Goal: Transaction & Acquisition: Register for event/course

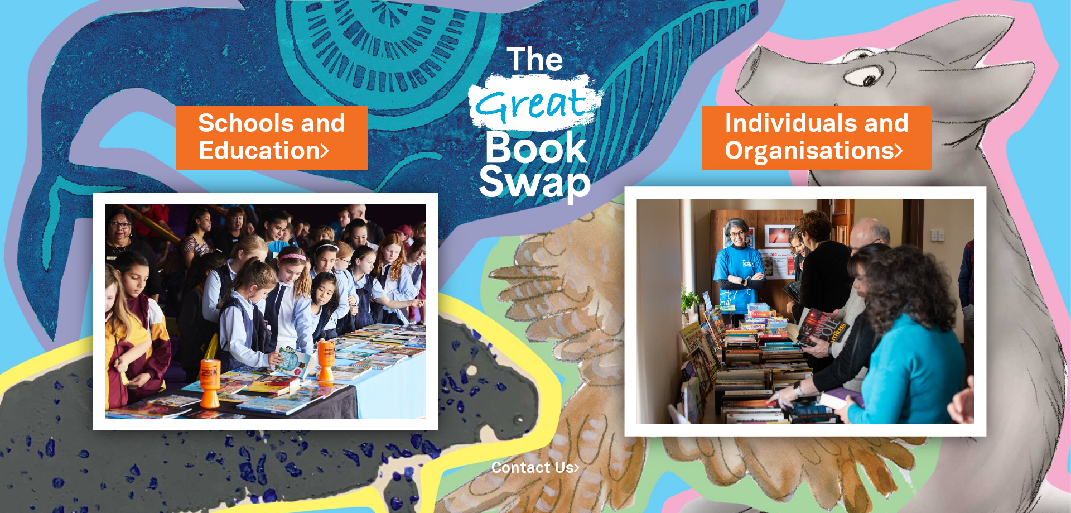
click at [830, 252] on img at bounding box center [806, 310] width 362 height 249
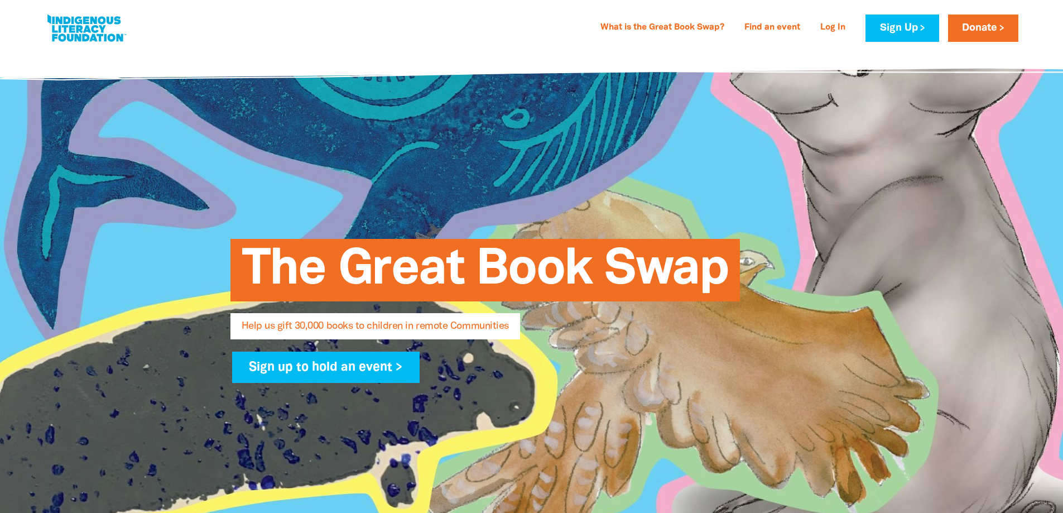
select select "AU"
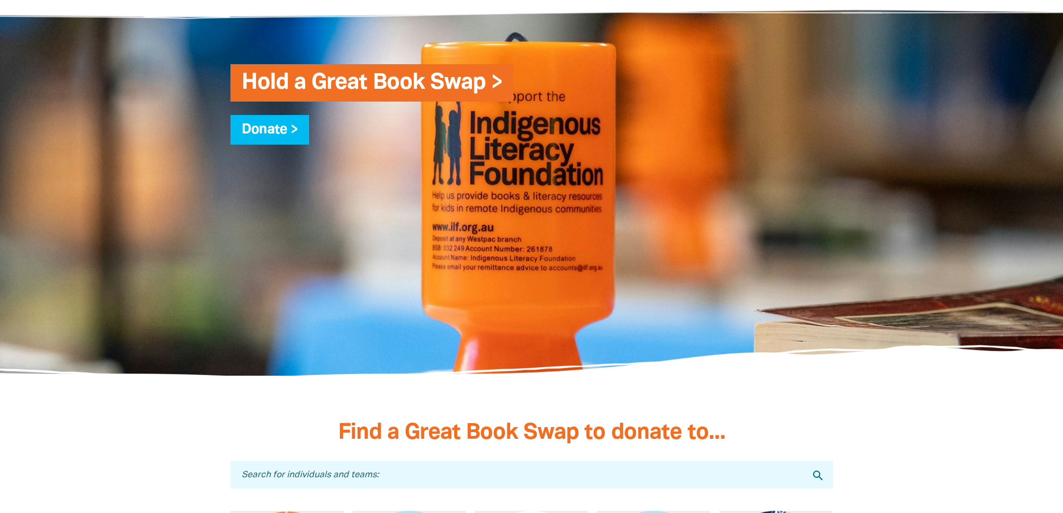
scroll to position [3180, 0]
